Goal: Transaction & Acquisition: Purchase product/service

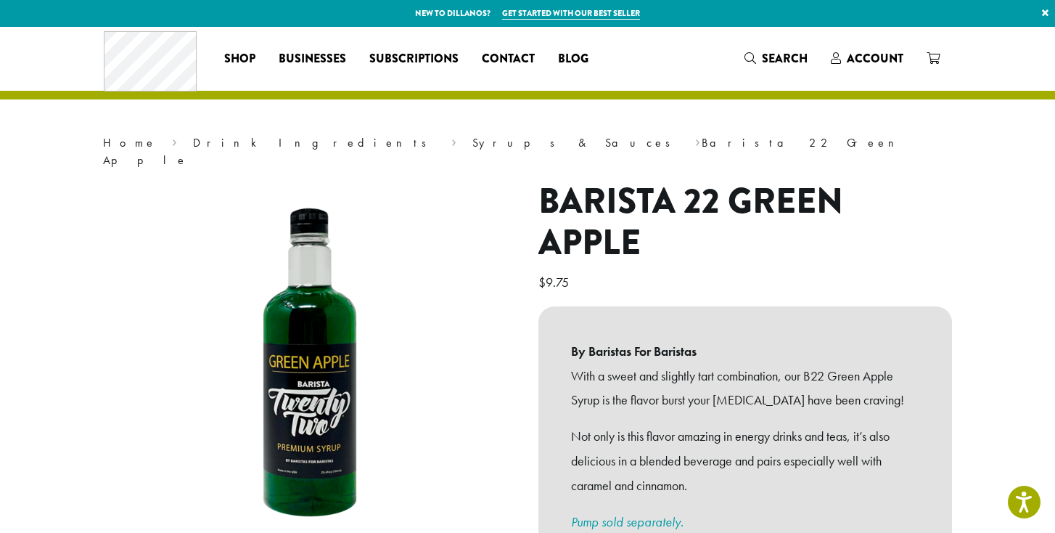
click at [874, 181] on h1 "Barista 22 Green Apple" at bounding box center [745, 222] width 414 height 83
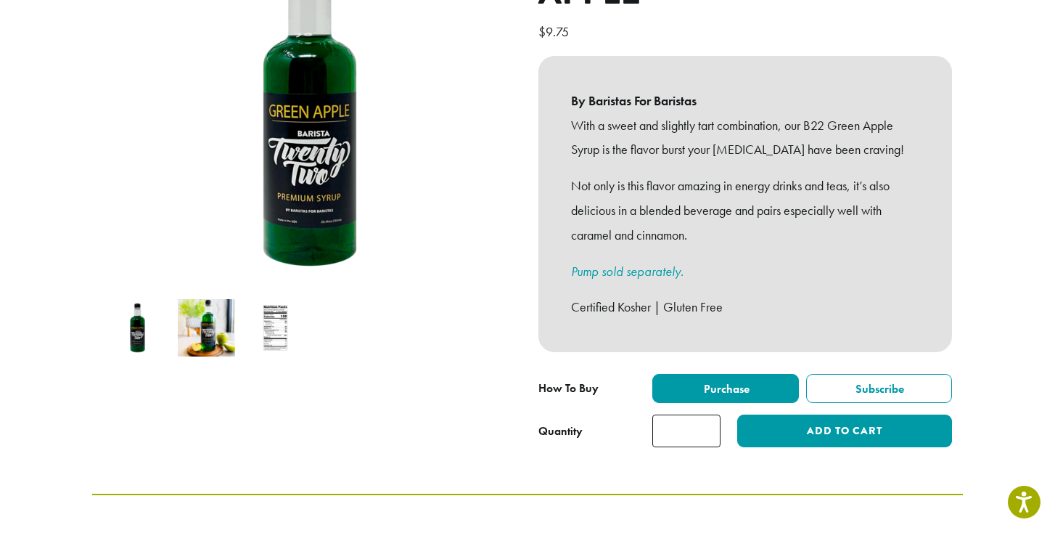
scroll to position [253, 0]
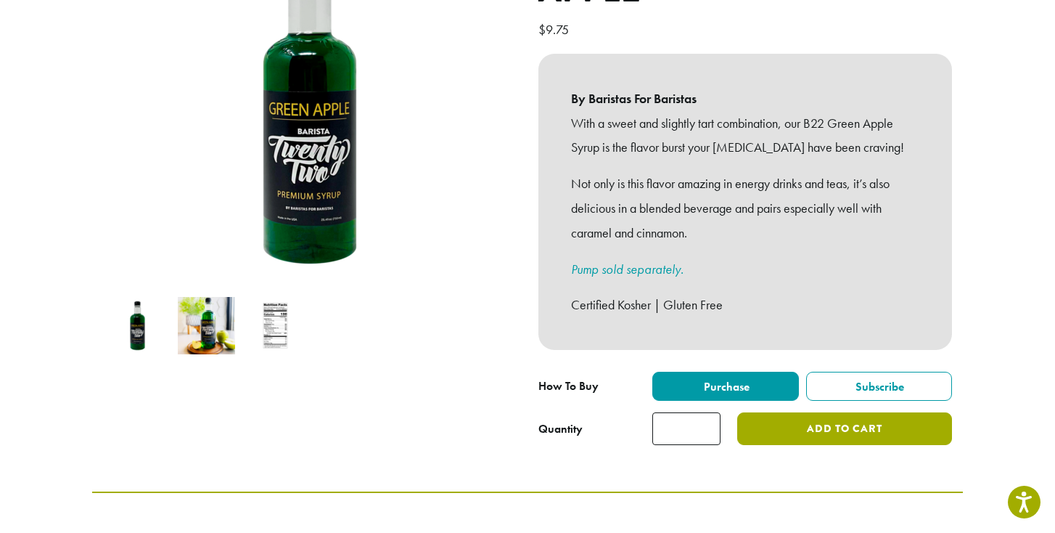
click at [854, 421] on button "Add to cart" at bounding box center [844, 428] width 215 height 33
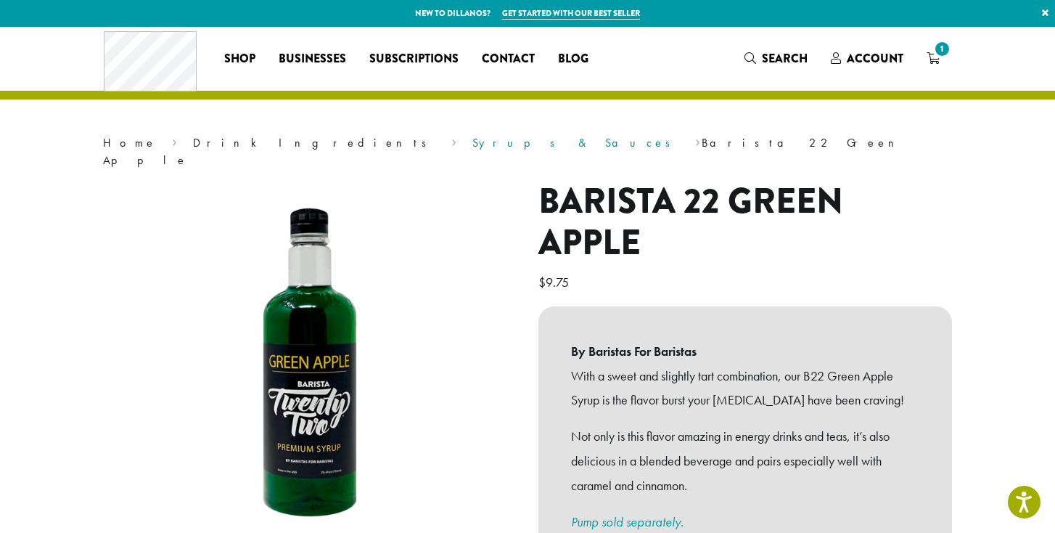
click at [472, 137] on link "Syrups & Sauces" at bounding box center [576, 142] width 208 height 15
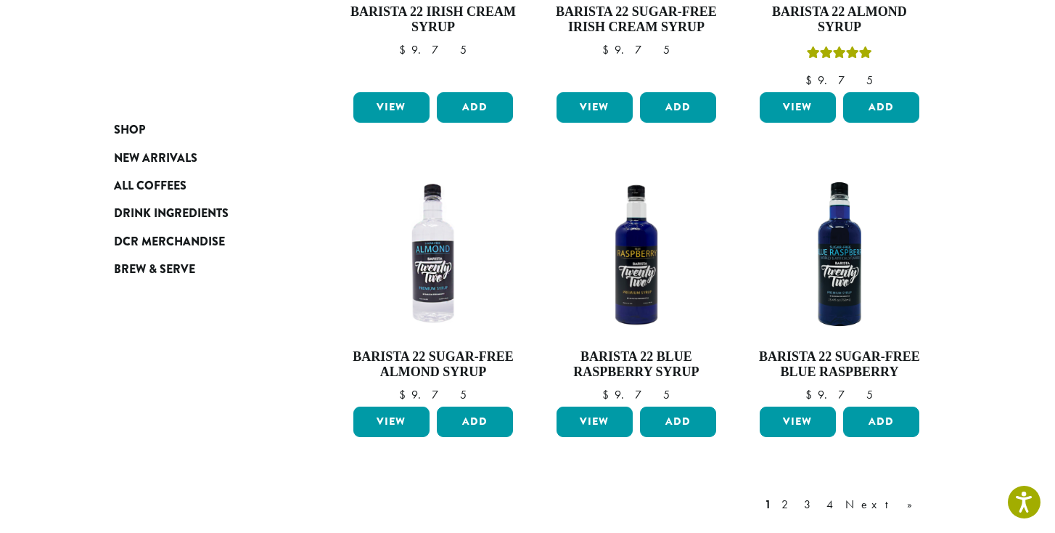
scroll to position [1142, 0]
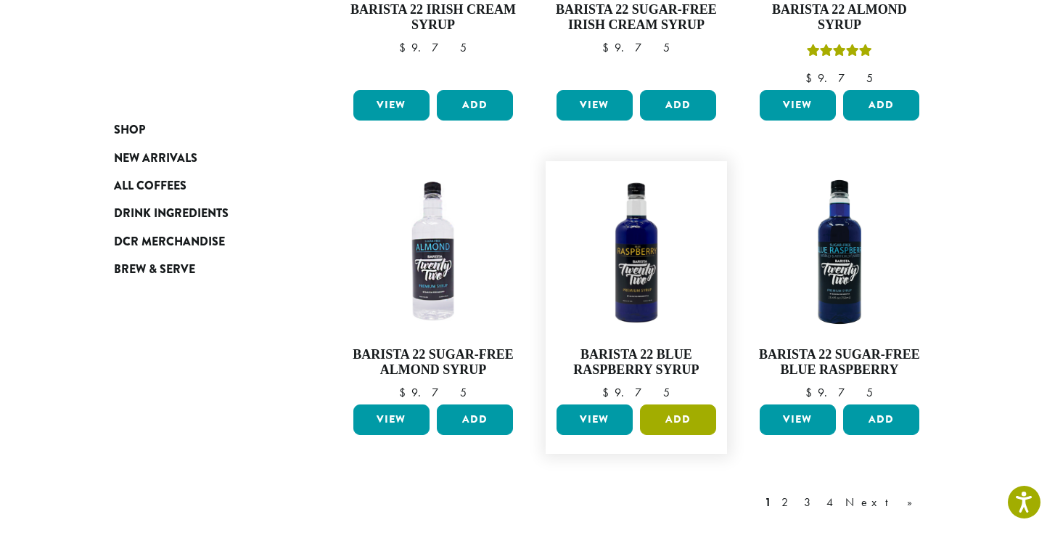
click at [679, 404] on button "Add" at bounding box center [678, 419] width 76 height 30
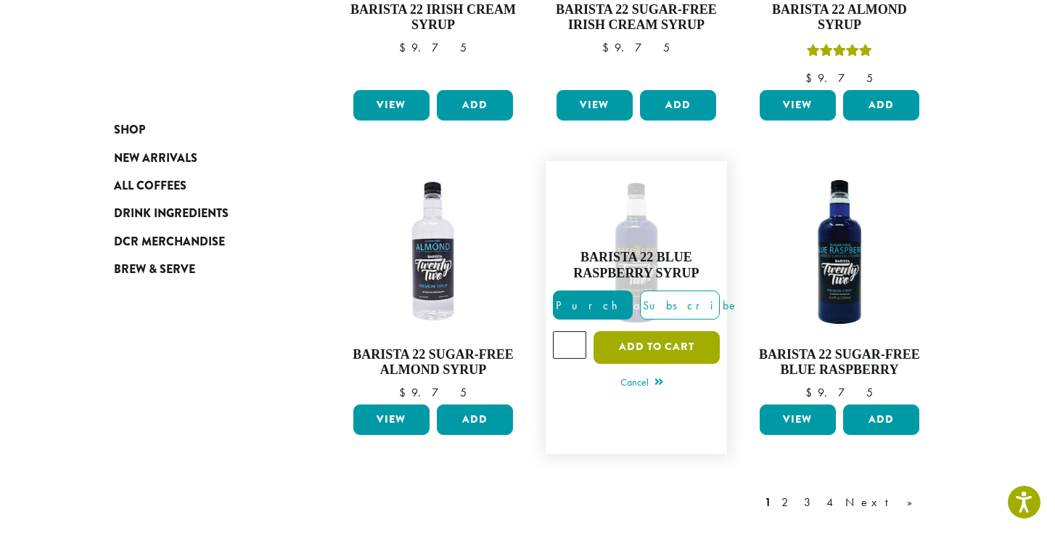
click at [658, 331] on button "Add to cart" at bounding box center [657, 347] width 126 height 33
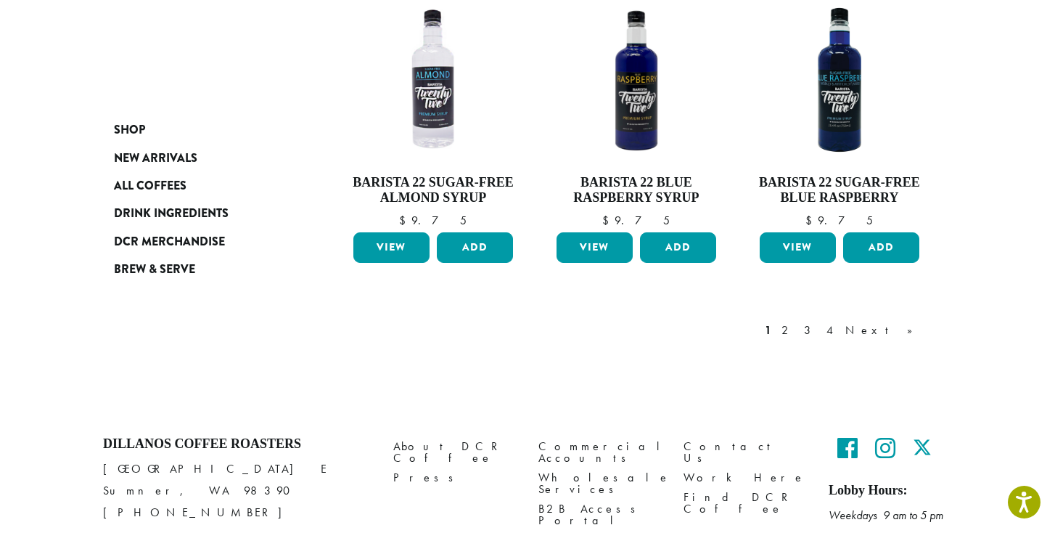
scroll to position [1358, 0]
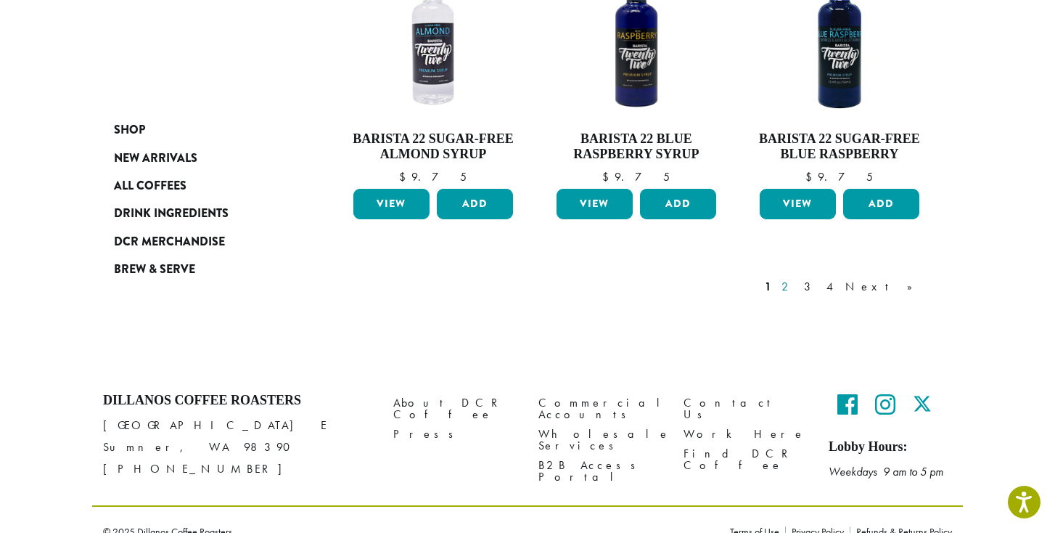
click at [797, 278] on link "2" at bounding box center [788, 286] width 18 height 17
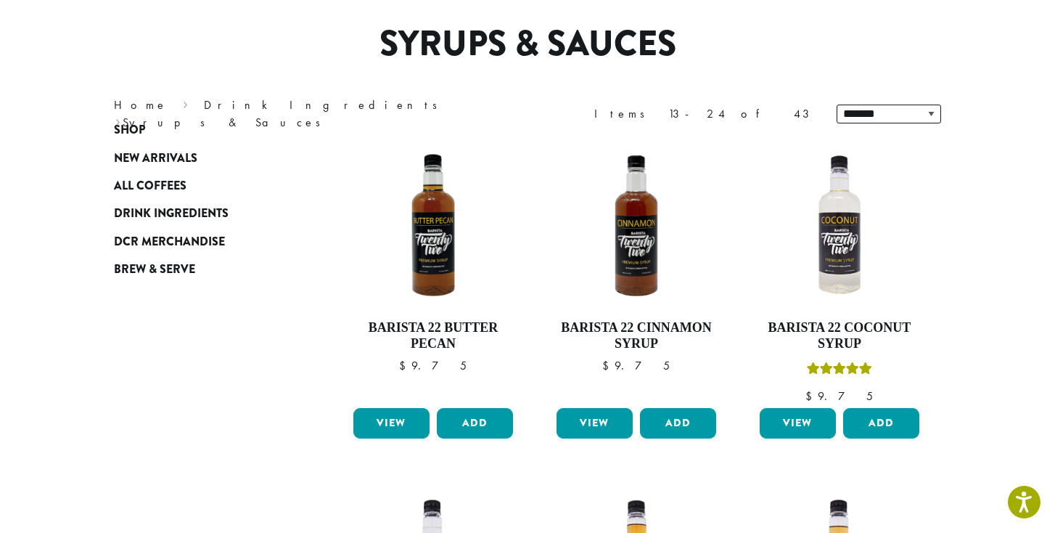
scroll to position [89, 0]
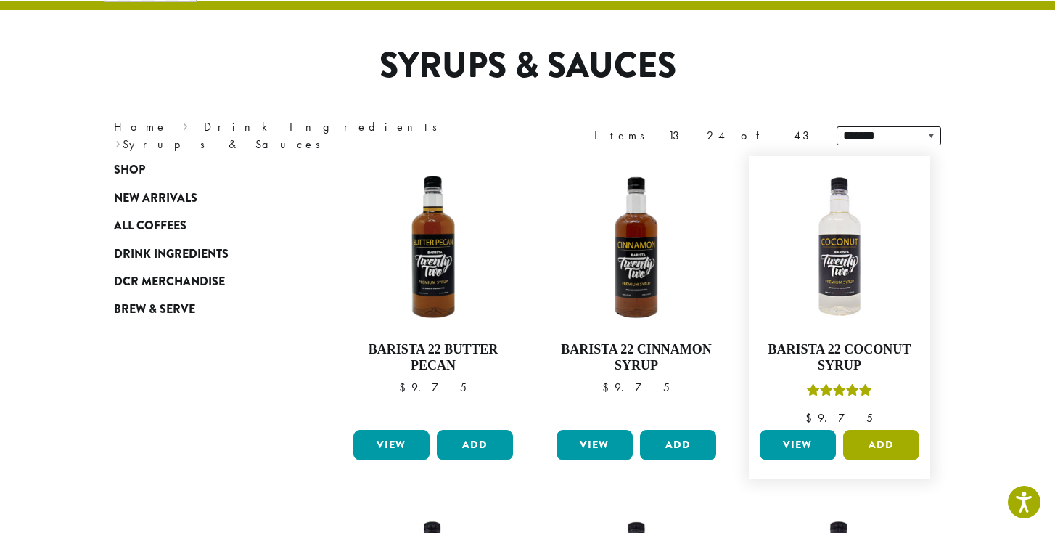
click at [895, 449] on button "Add" at bounding box center [881, 445] width 76 height 30
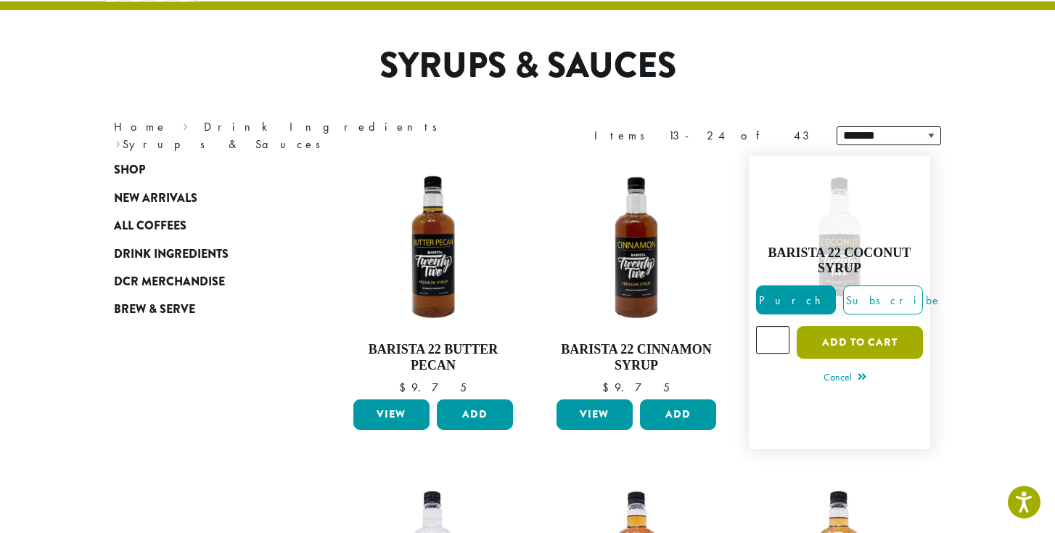
click at [882, 337] on button "Add to cart" at bounding box center [860, 342] width 126 height 33
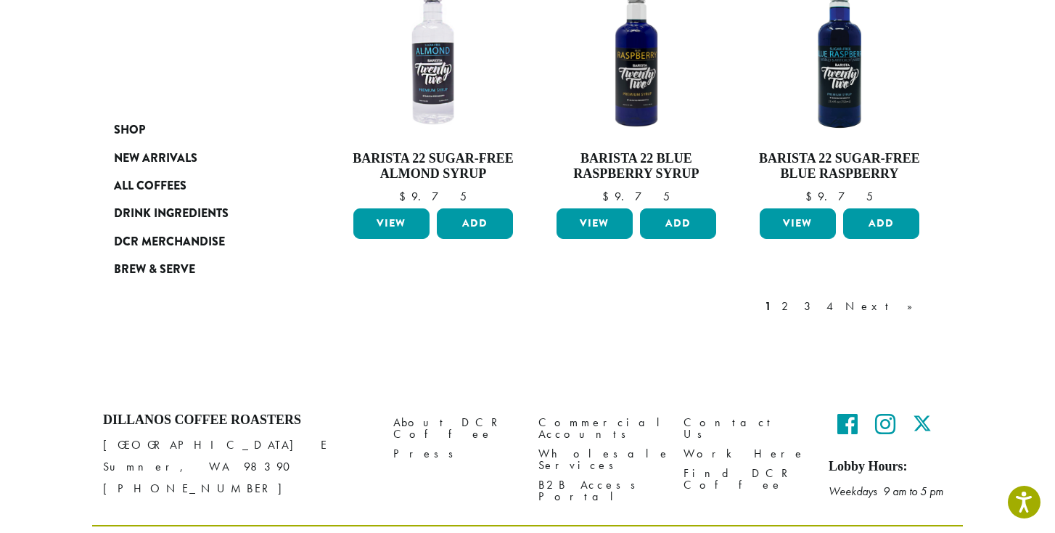
scroll to position [1358, 0]
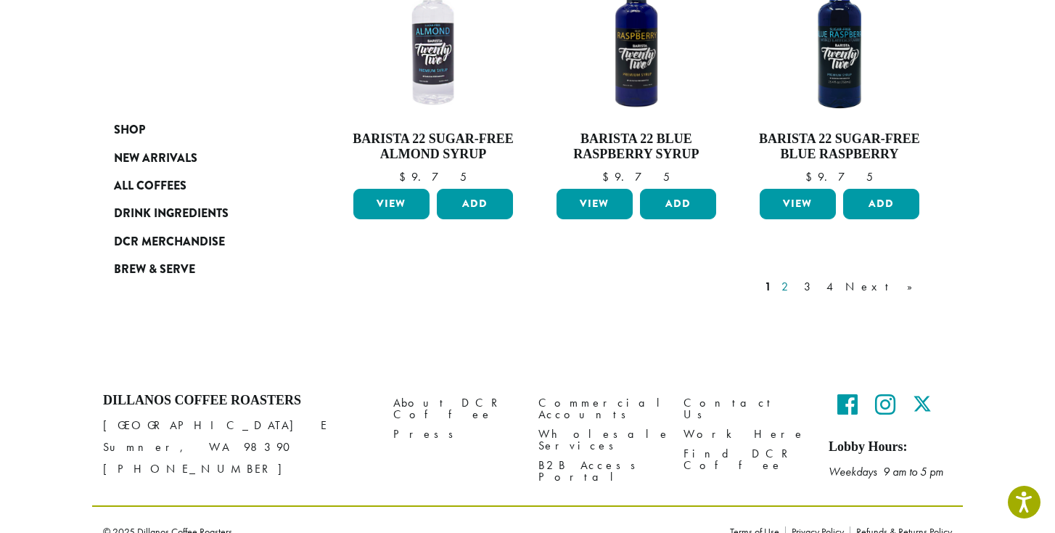
click at [797, 278] on link "2" at bounding box center [788, 286] width 18 height 17
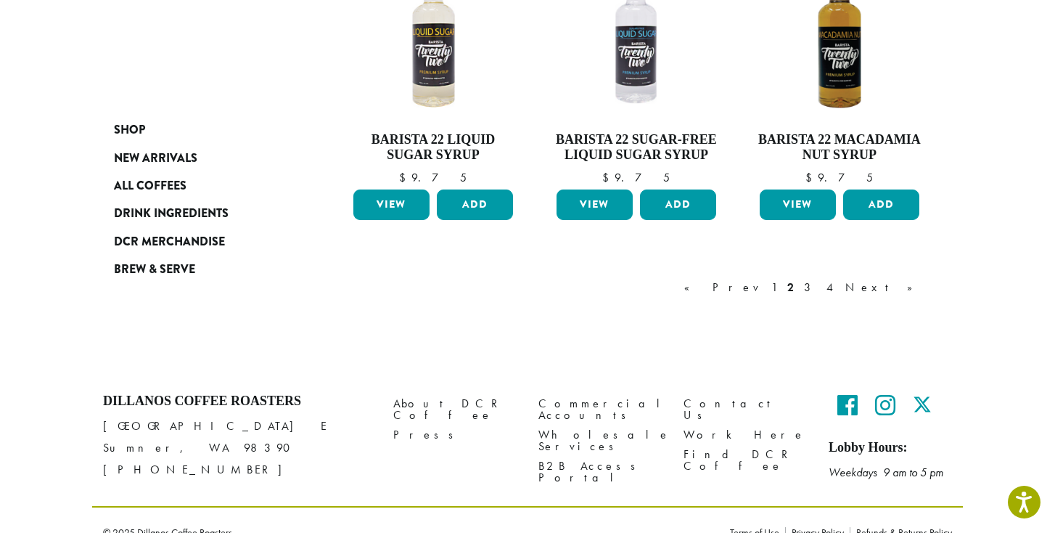
scroll to position [1327, 0]
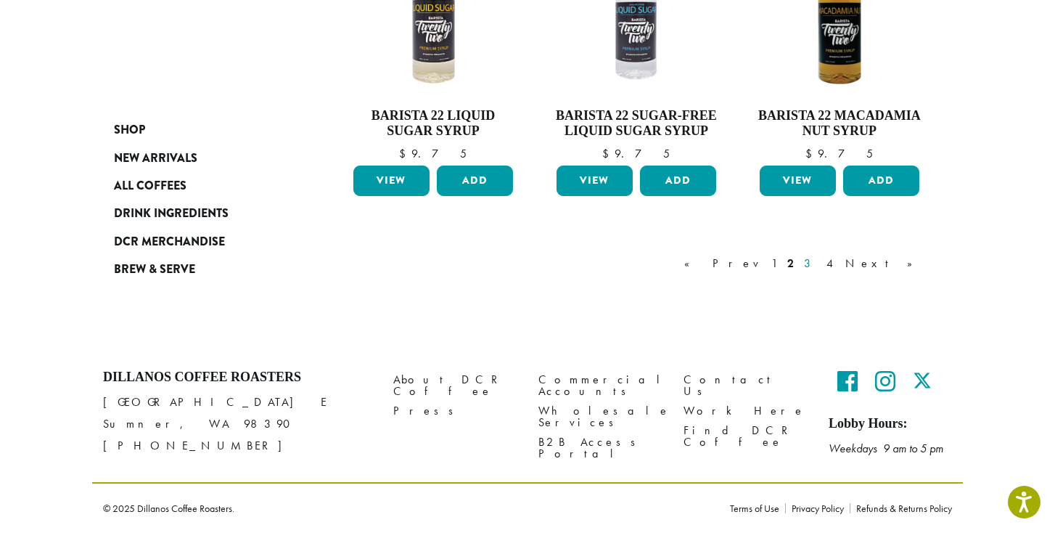
click at [819, 268] on link "3" at bounding box center [810, 263] width 18 height 17
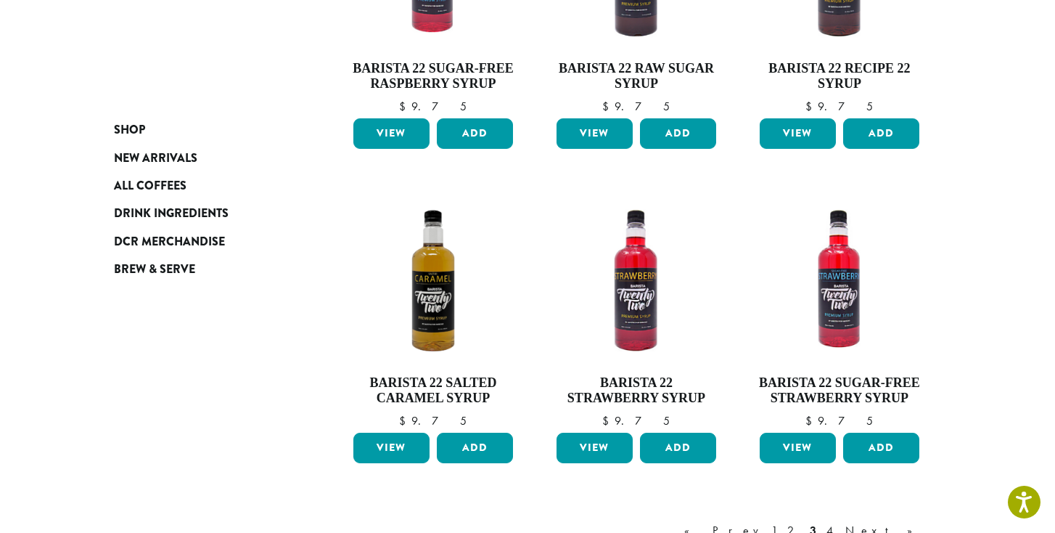
scroll to position [1031, 0]
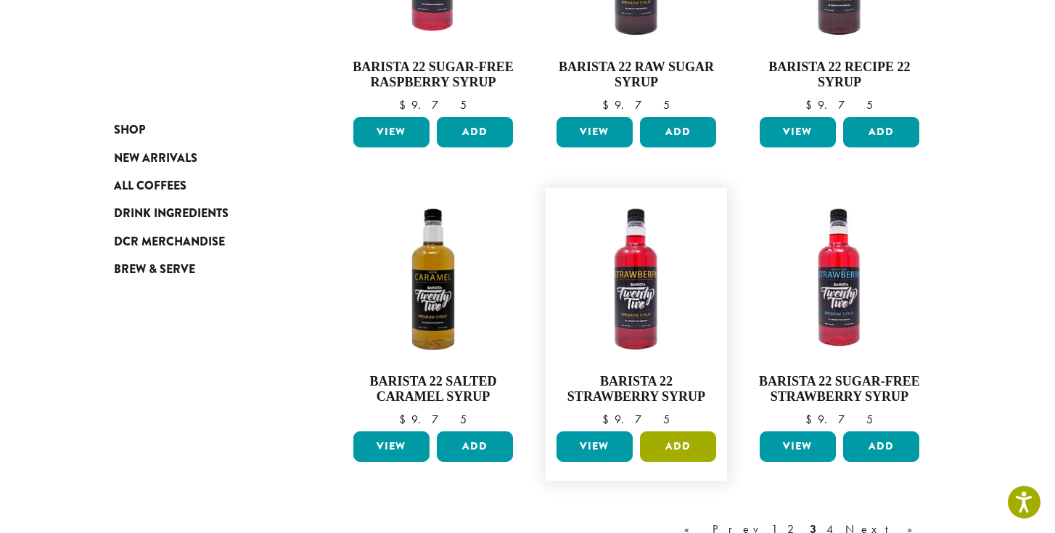
click at [694, 444] on button "Add" at bounding box center [678, 446] width 76 height 30
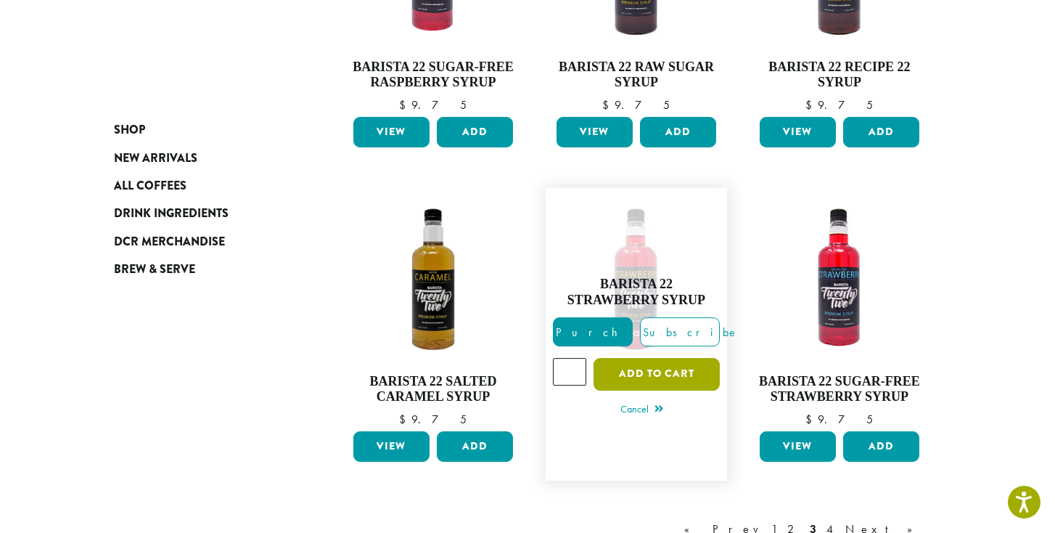
click at [678, 374] on button "Add to cart" at bounding box center [657, 374] width 126 height 33
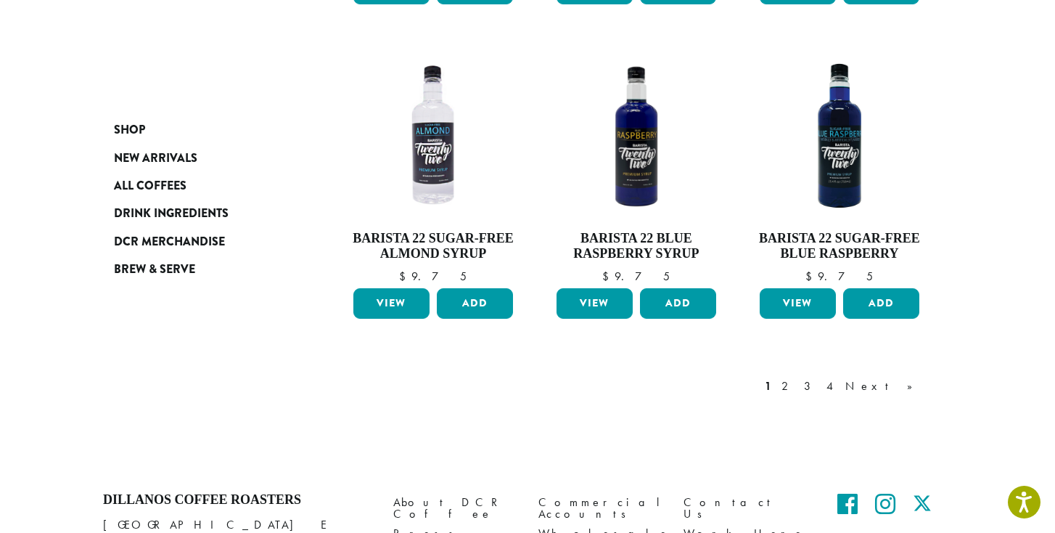
scroll to position [1358, 0]
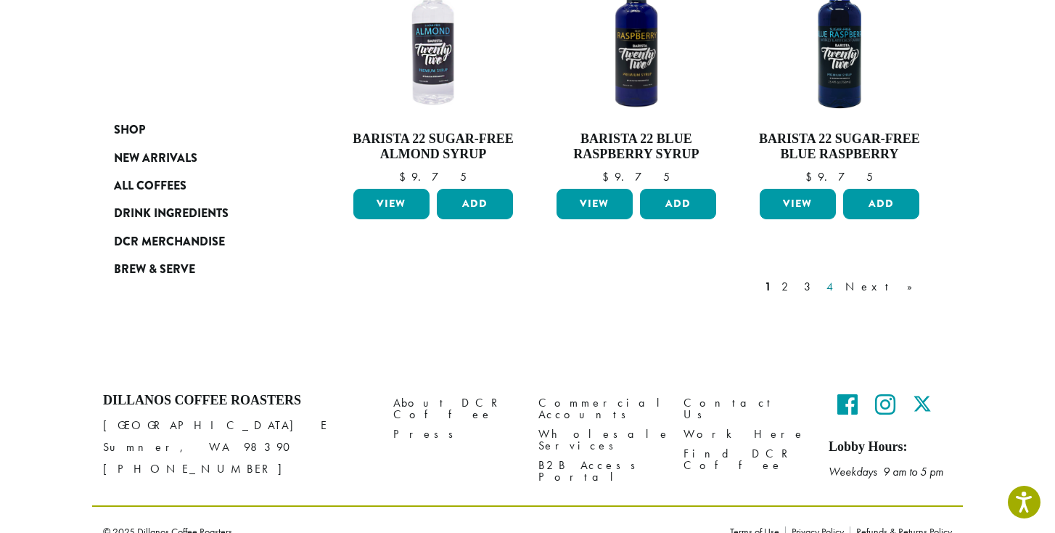
click at [838, 278] on link "4" at bounding box center [831, 286] width 15 height 17
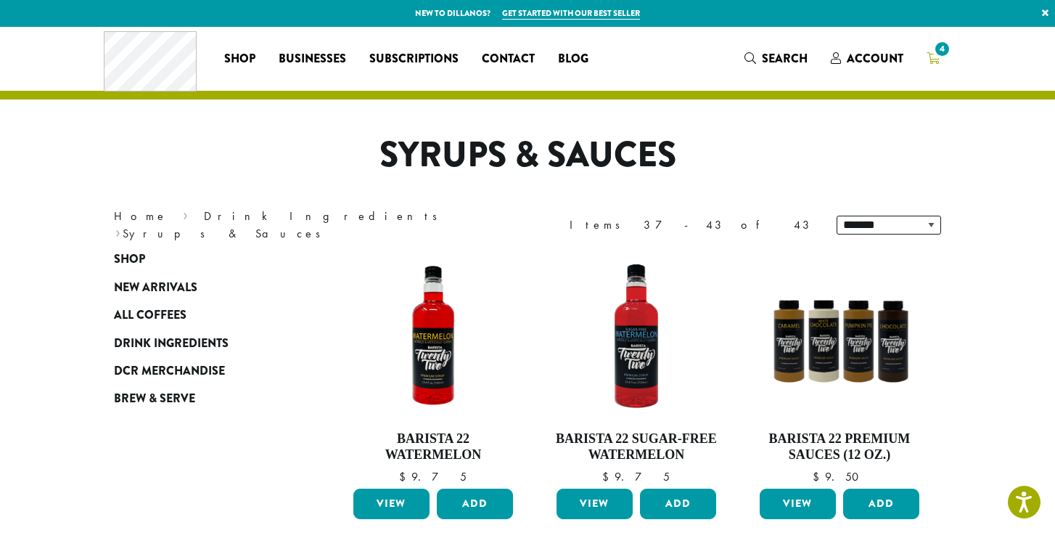
click at [933, 52] on span "4" at bounding box center [942, 49] width 20 height 20
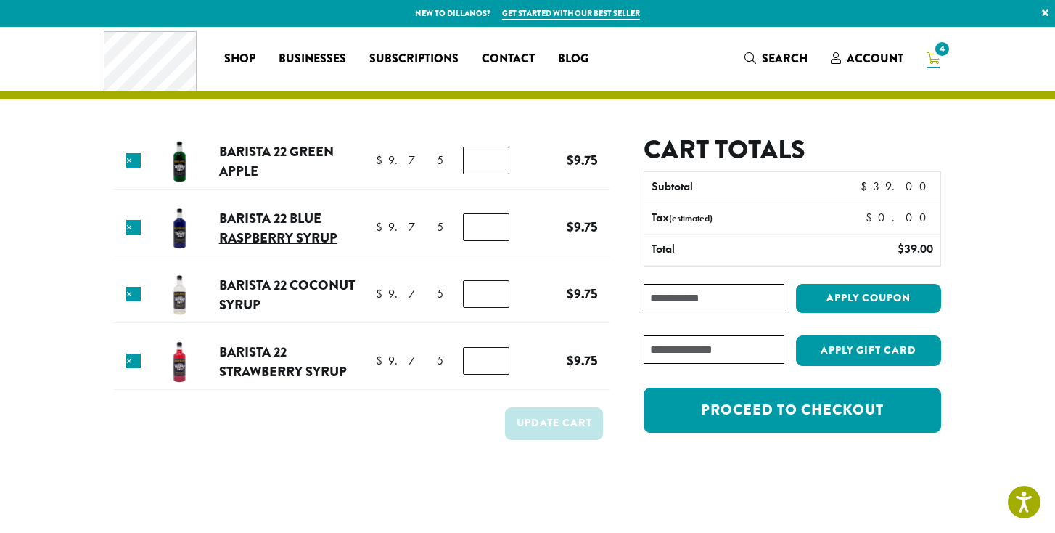
click at [258, 227] on link "Barista 22 Blue Raspberry Syrup" at bounding box center [278, 228] width 118 height 40
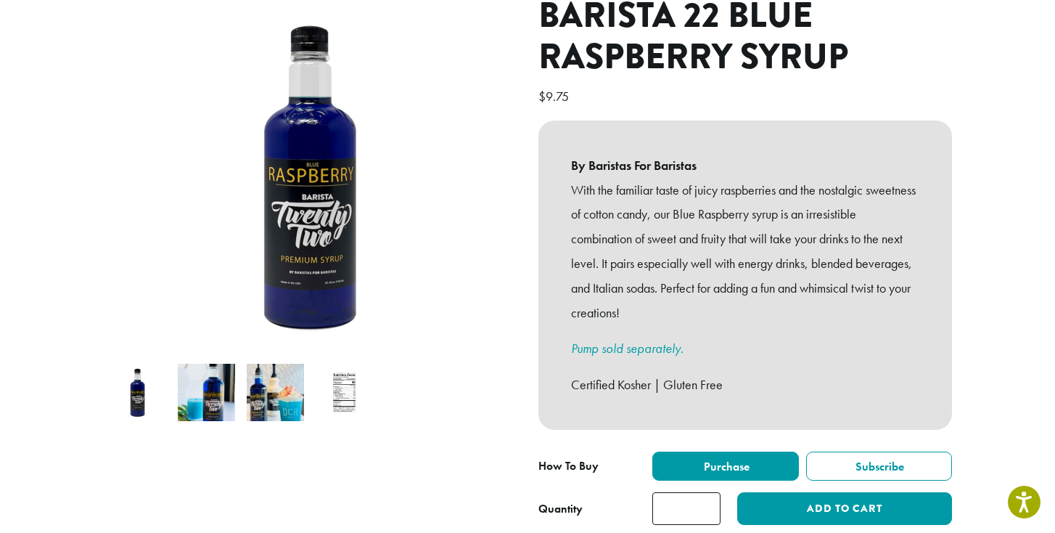
scroll to position [196, 0]
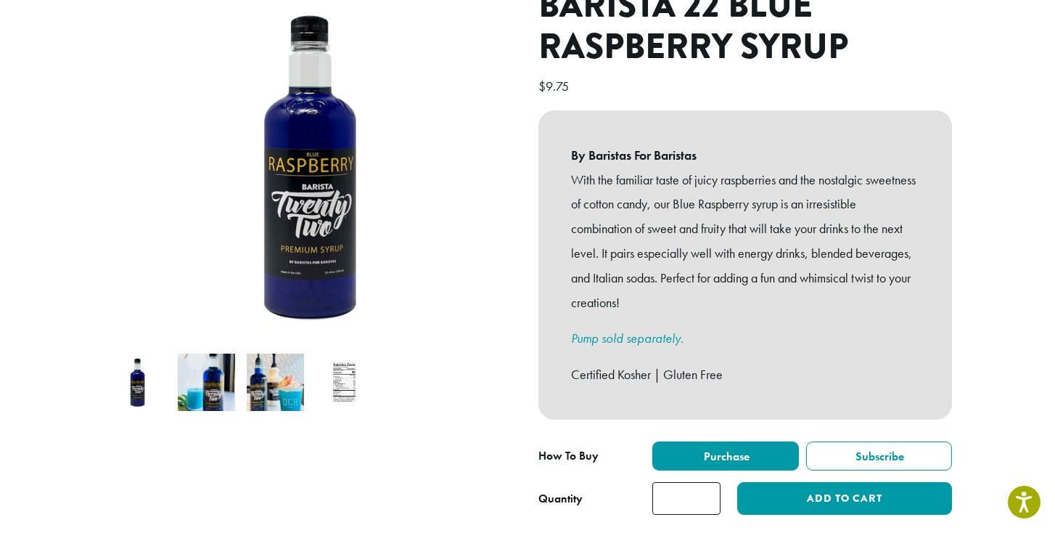
click at [191, 364] on img at bounding box center [206, 381] width 57 height 57
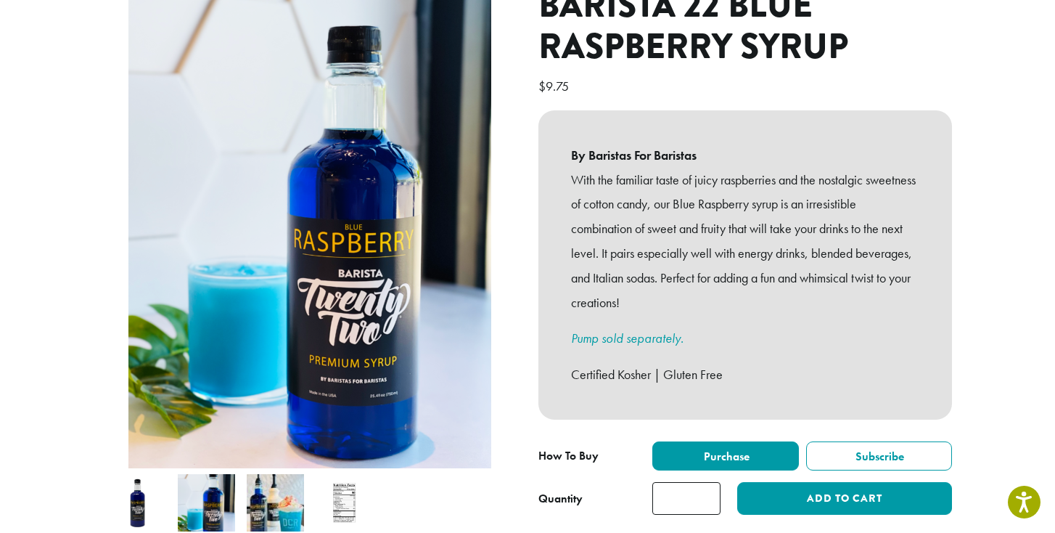
click at [273, 493] on img at bounding box center [275, 502] width 57 height 57
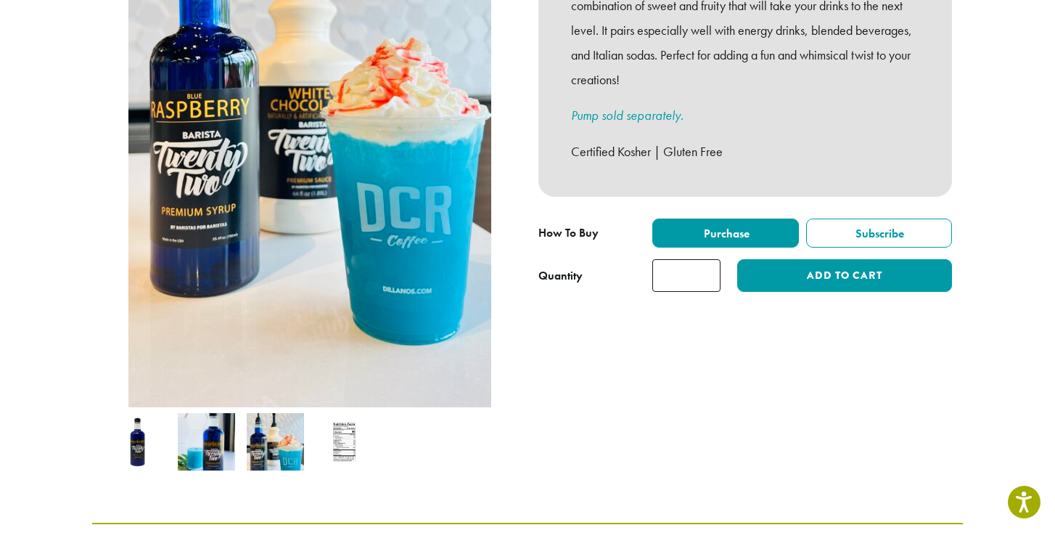
scroll to position [425, 0]
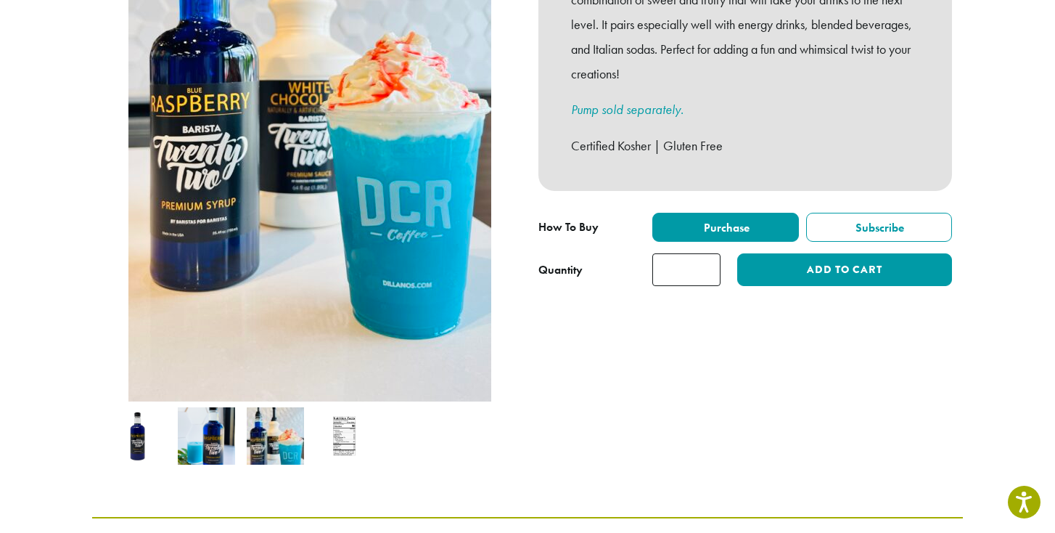
click at [337, 419] on img at bounding box center [344, 435] width 57 height 57
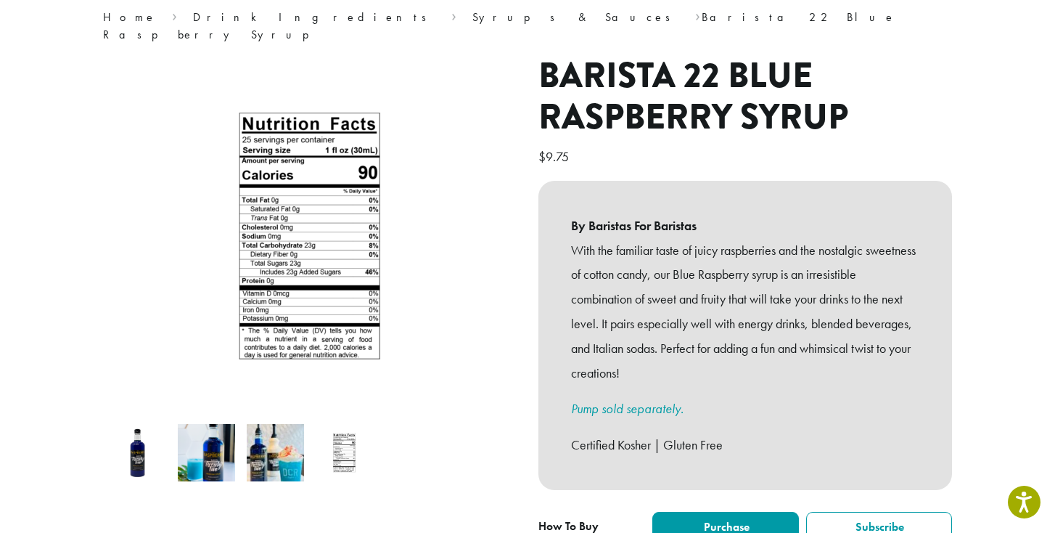
scroll to position [0, 0]
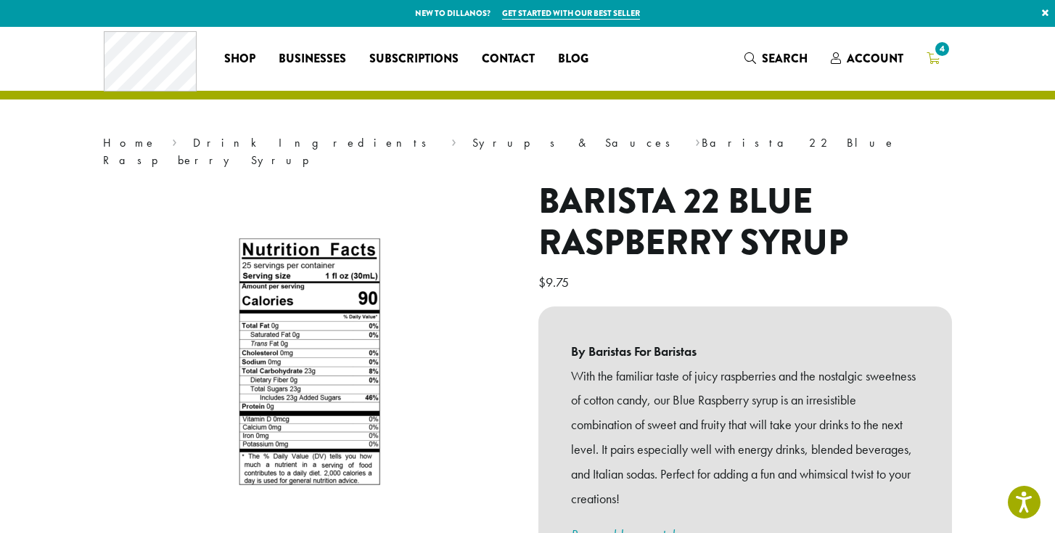
click at [944, 58] on span "4" at bounding box center [942, 49] width 20 height 20
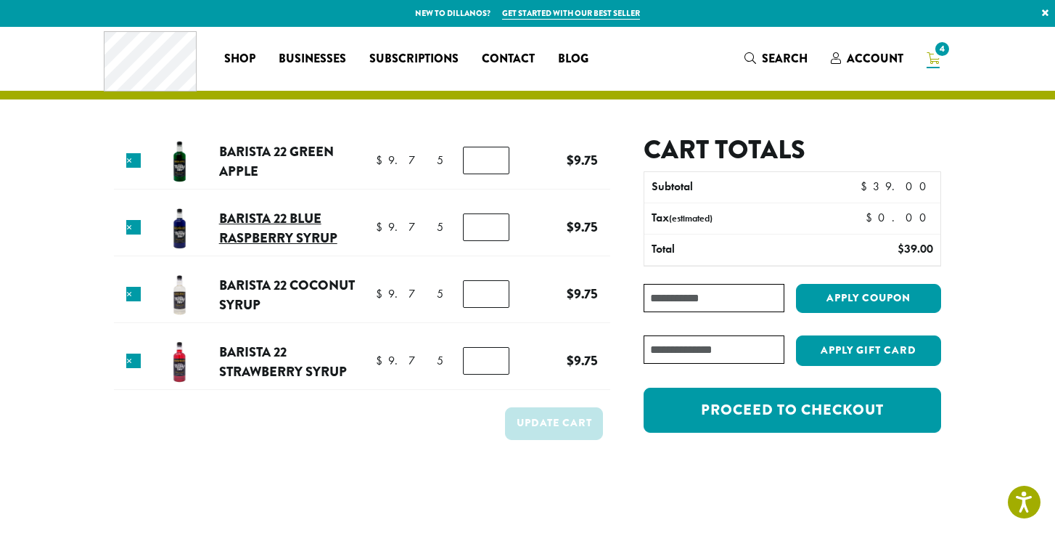
click at [290, 229] on link "Barista 22 Blue Raspberry Syrup" at bounding box center [278, 228] width 118 height 40
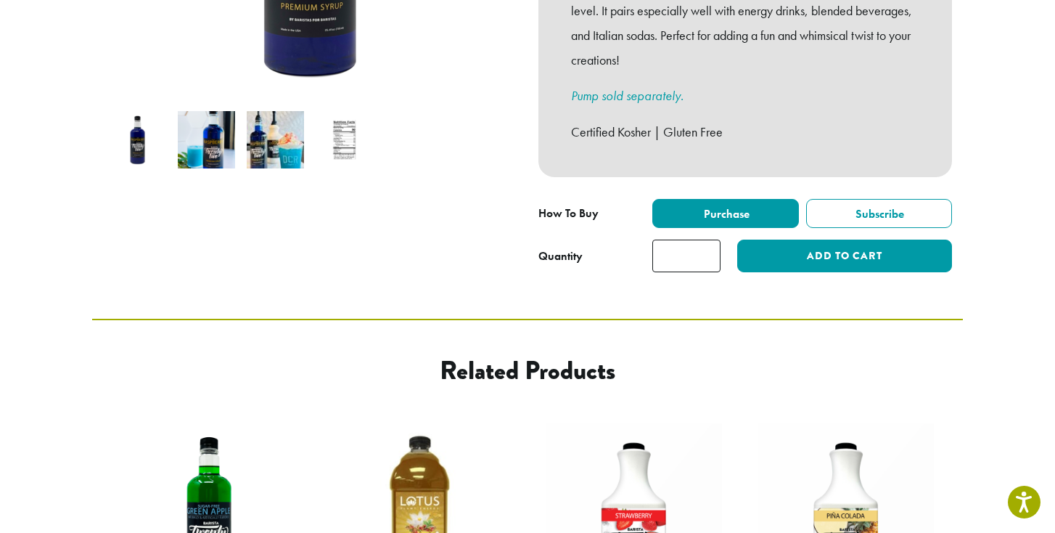
scroll to position [438, 0]
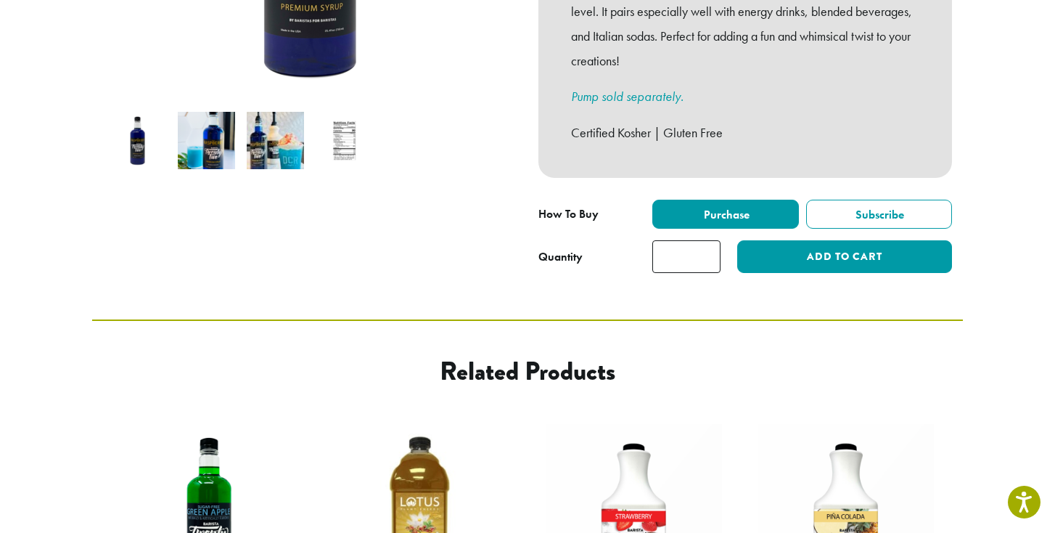
click at [346, 129] on img at bounding box center [344, 140] width 57 height 57
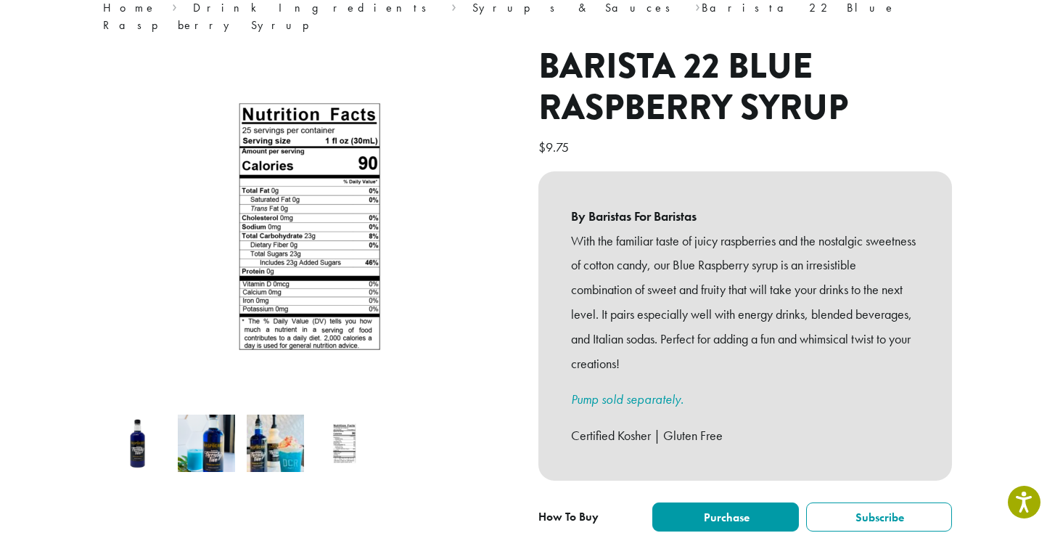
scroll to position [136, 0]
